Goal: Information Seeking & Learning: Learn about a topic

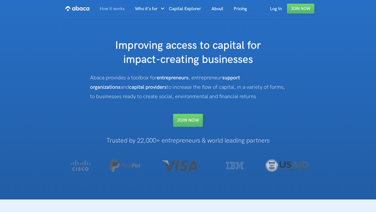
click at [122, 9] on link "How it works" at bounding box center [112, 9] width 35 height 18
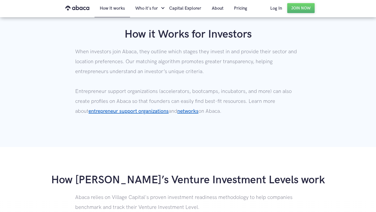
scroll to position [394, 0]
click at [138, 111] on link "entrepreneur support organizations" at bounding box center [129, 111] width 80 height 6
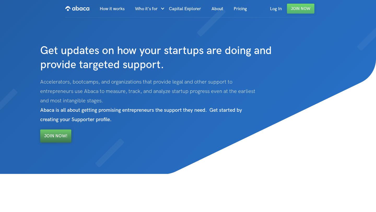
click at [49, 136] on link "Join Now!" at bounding box center [55, 136] width 31 height 13
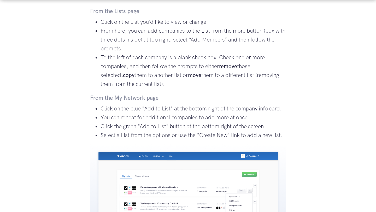
scroll to position [648, 0]
